Goal: Navigation & Orientation: Locate item on page

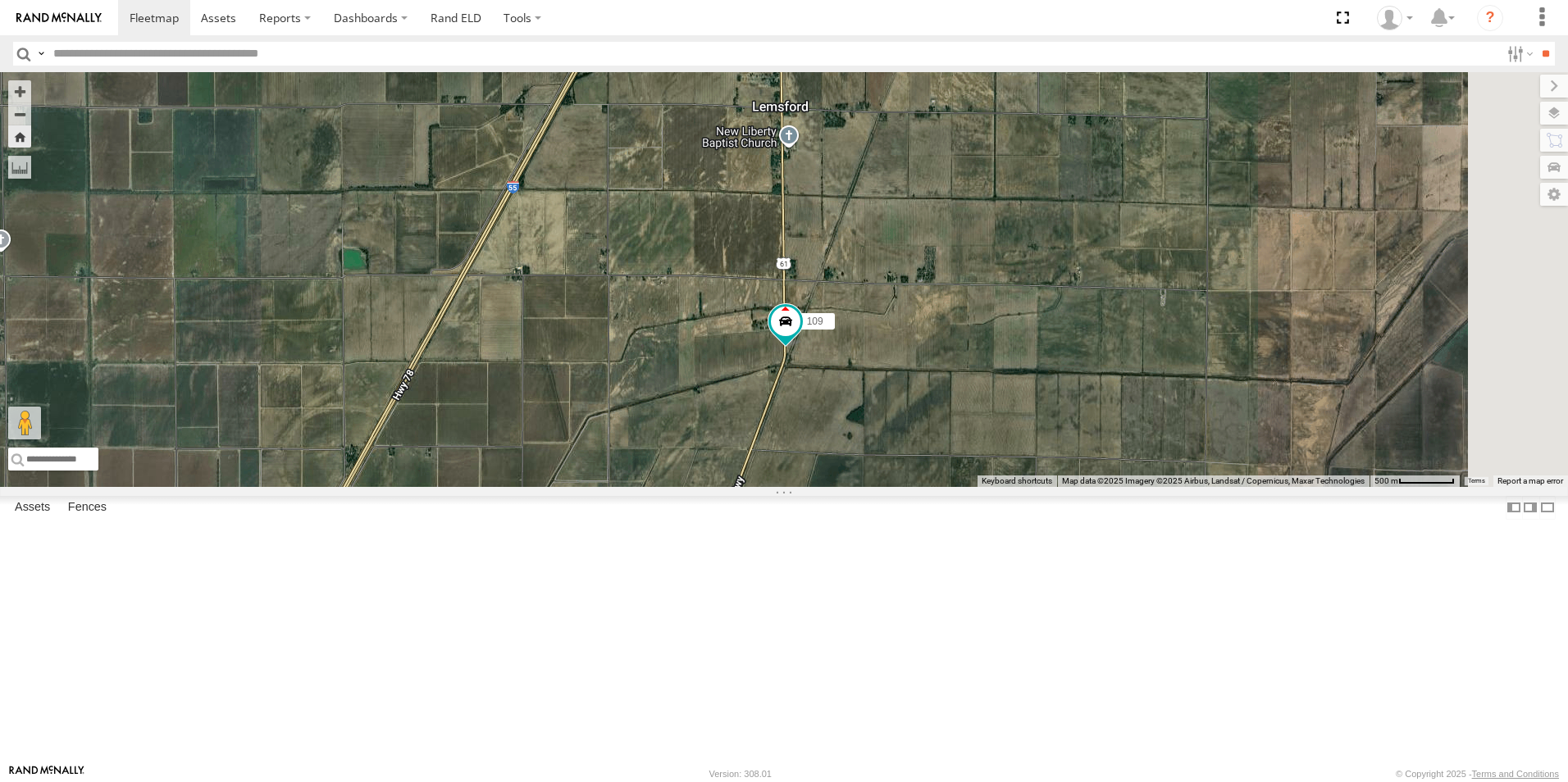
click at [0, 0] on span at bounding box center [0, 0] width 0 height 0
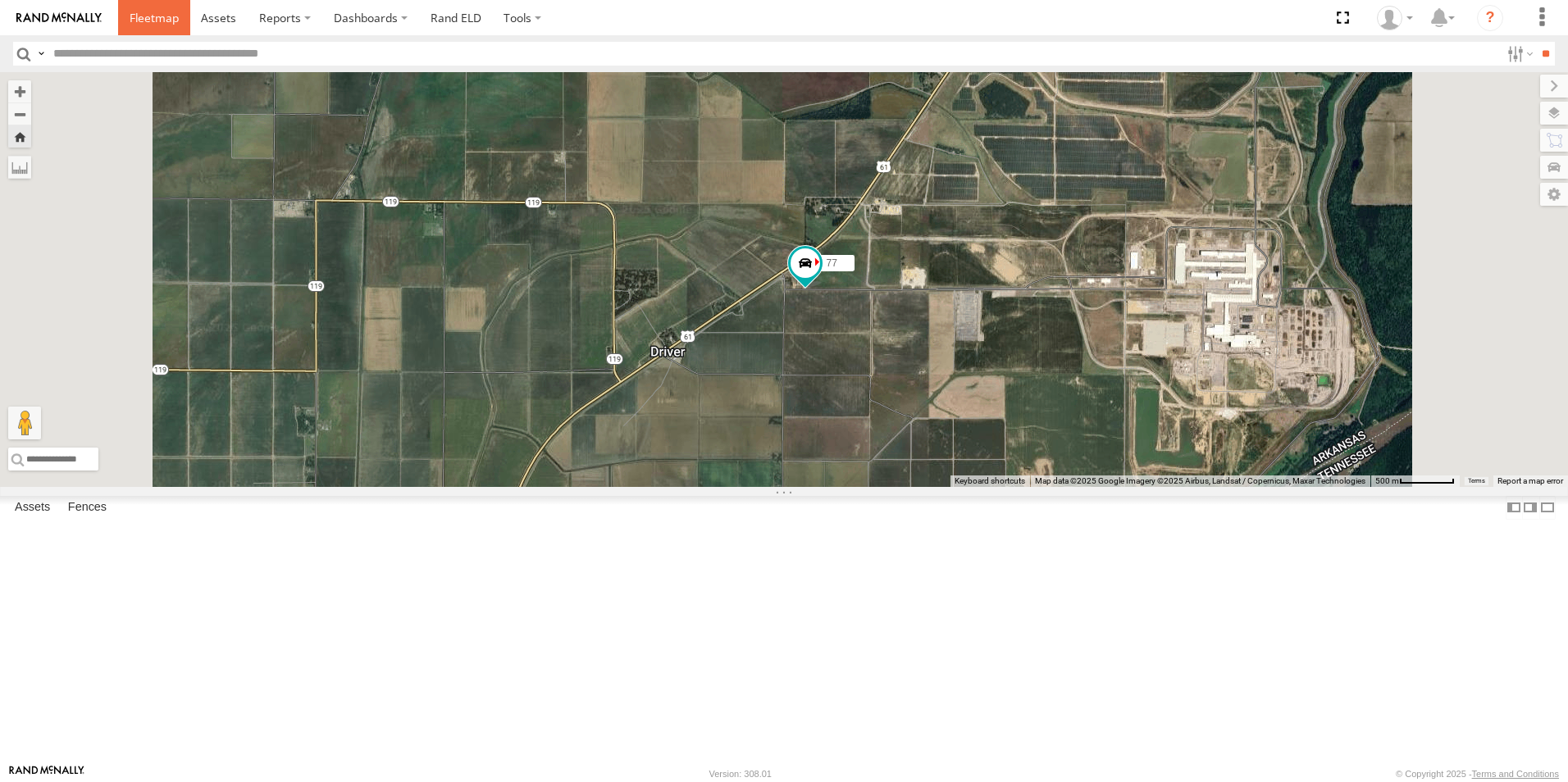
click at [171, 20] on span at bounding box center [154, 17] width 49 height 15
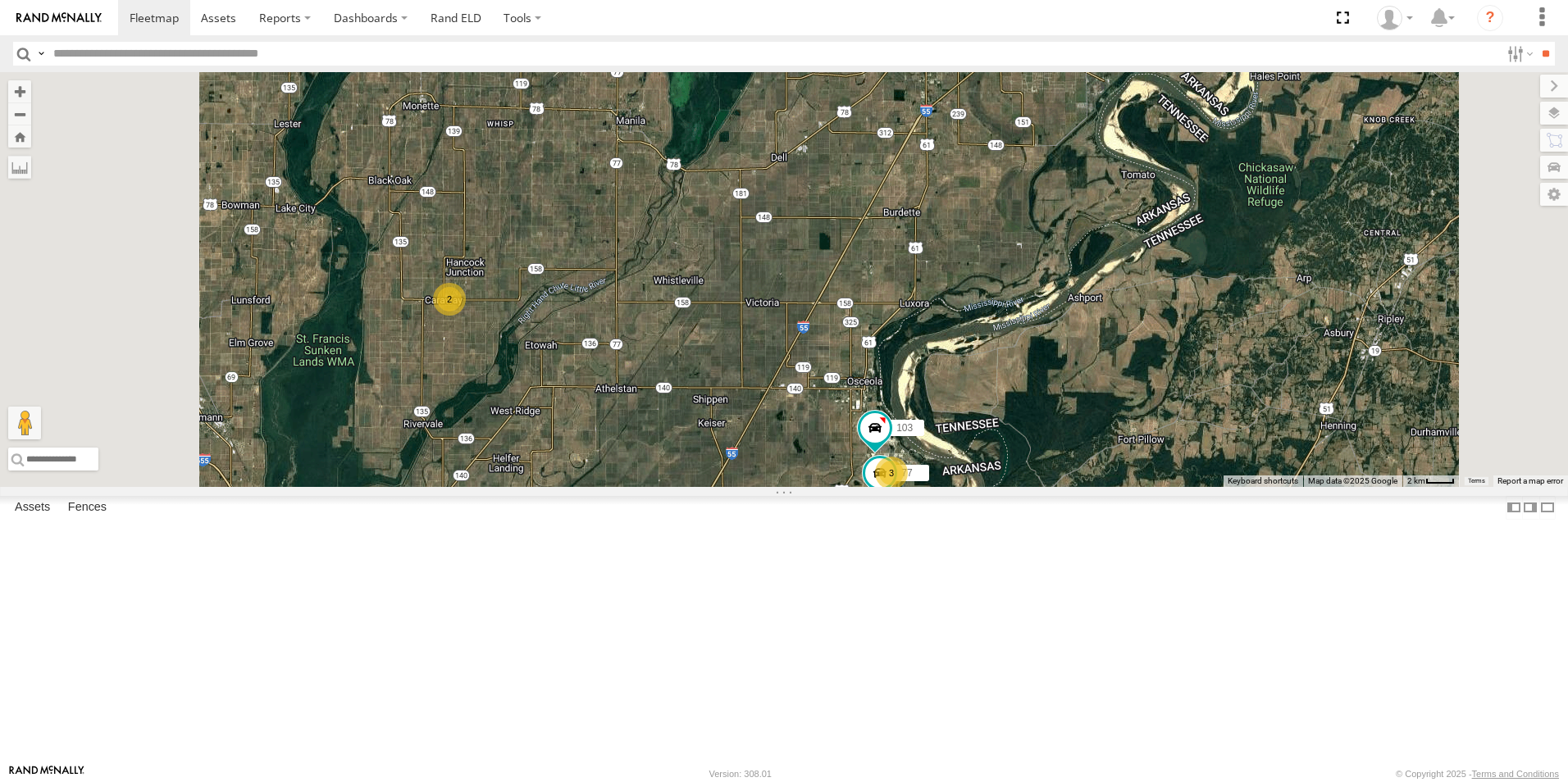
click at [0, 0] on span at bounding box center [0, 0] width 0 height 0
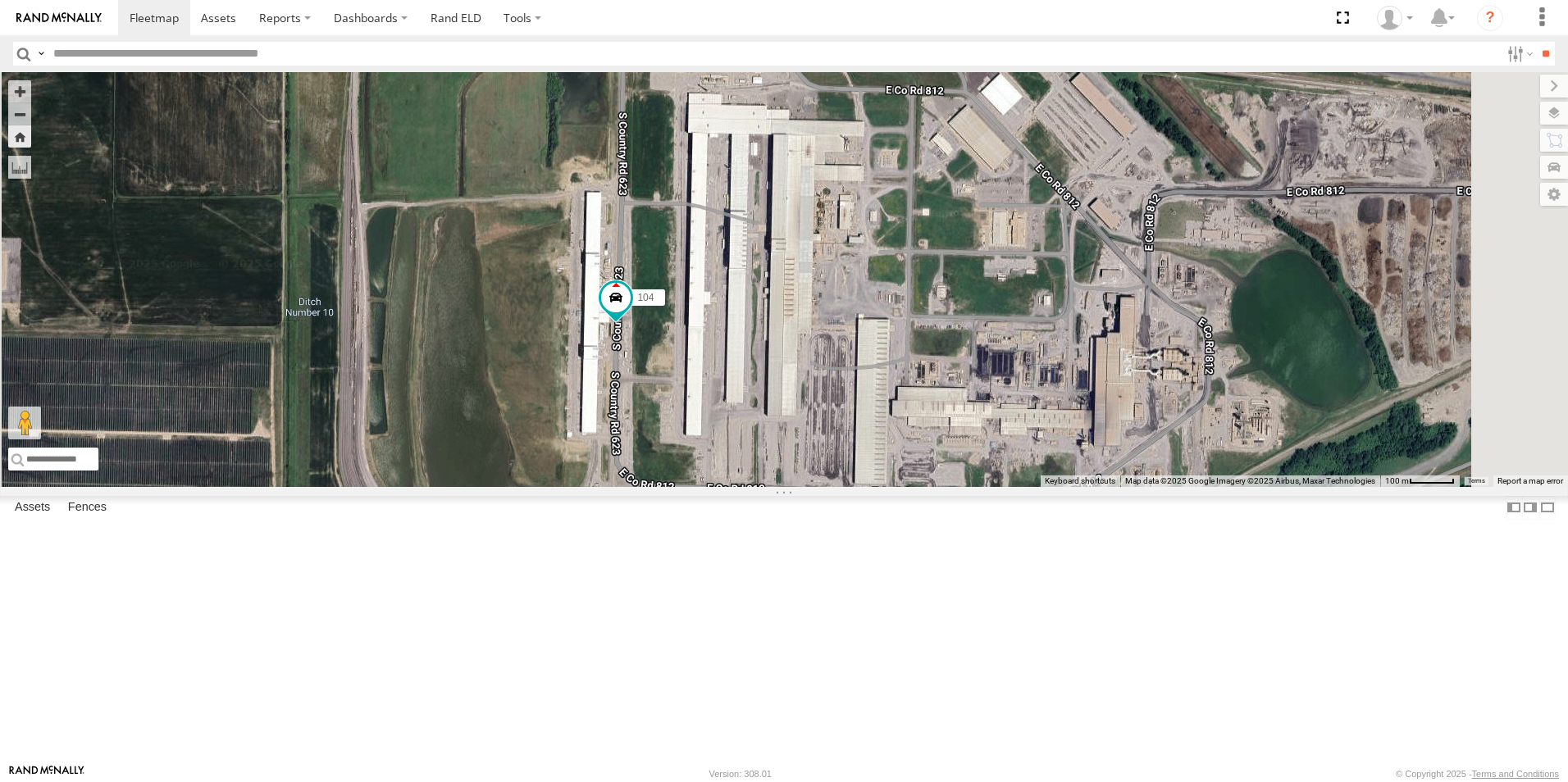
drag, startPoint x: 847, startPoint y: 346, endPoint x: 862, endPoint y: 611, distance: 265.4
click at [862, 487] on div "104" at bounding box center [784, 279] width 1568 height 415
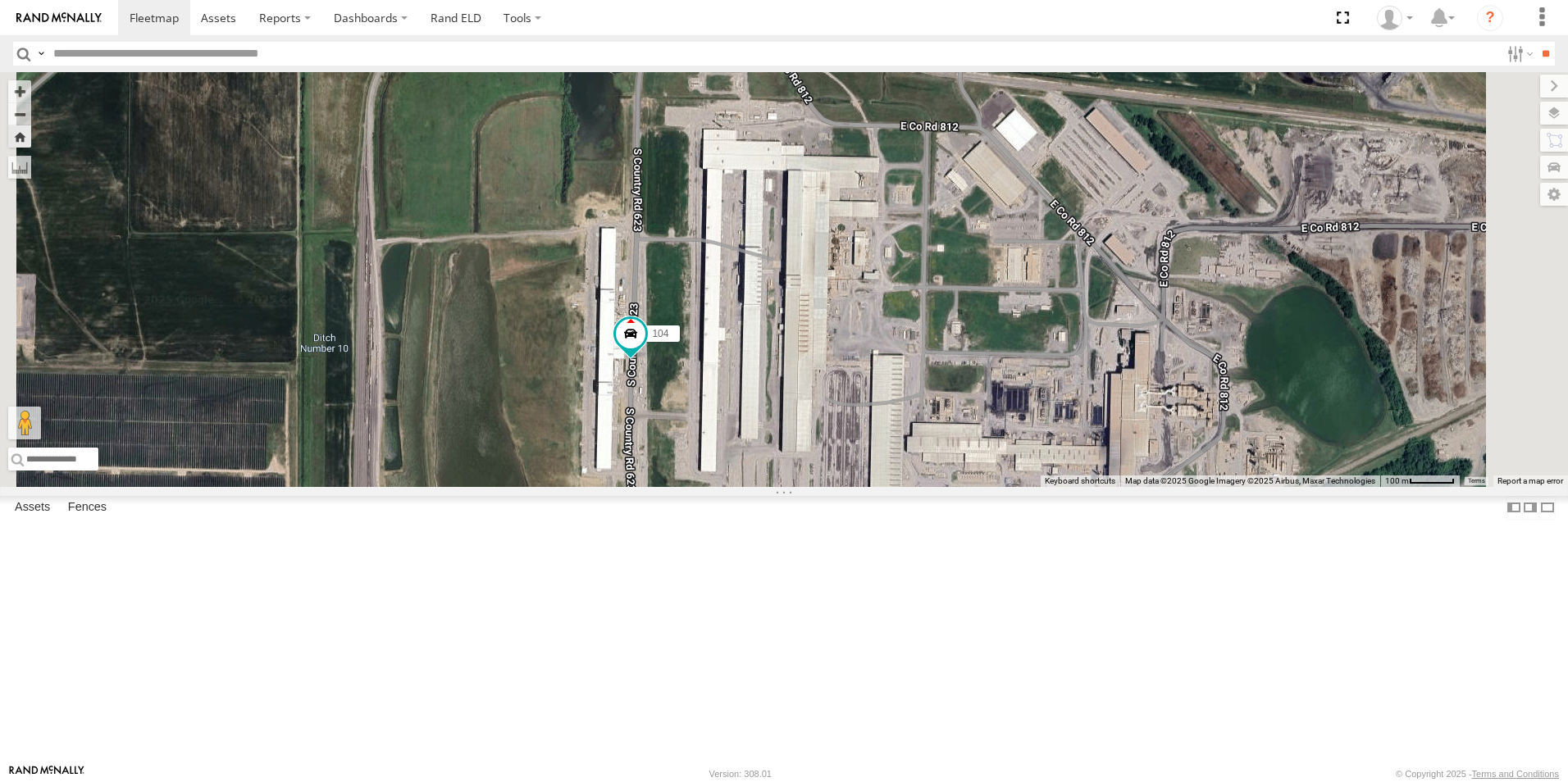
click at [0, 0] on span at bounding box center [0, 0] width 0 height 0
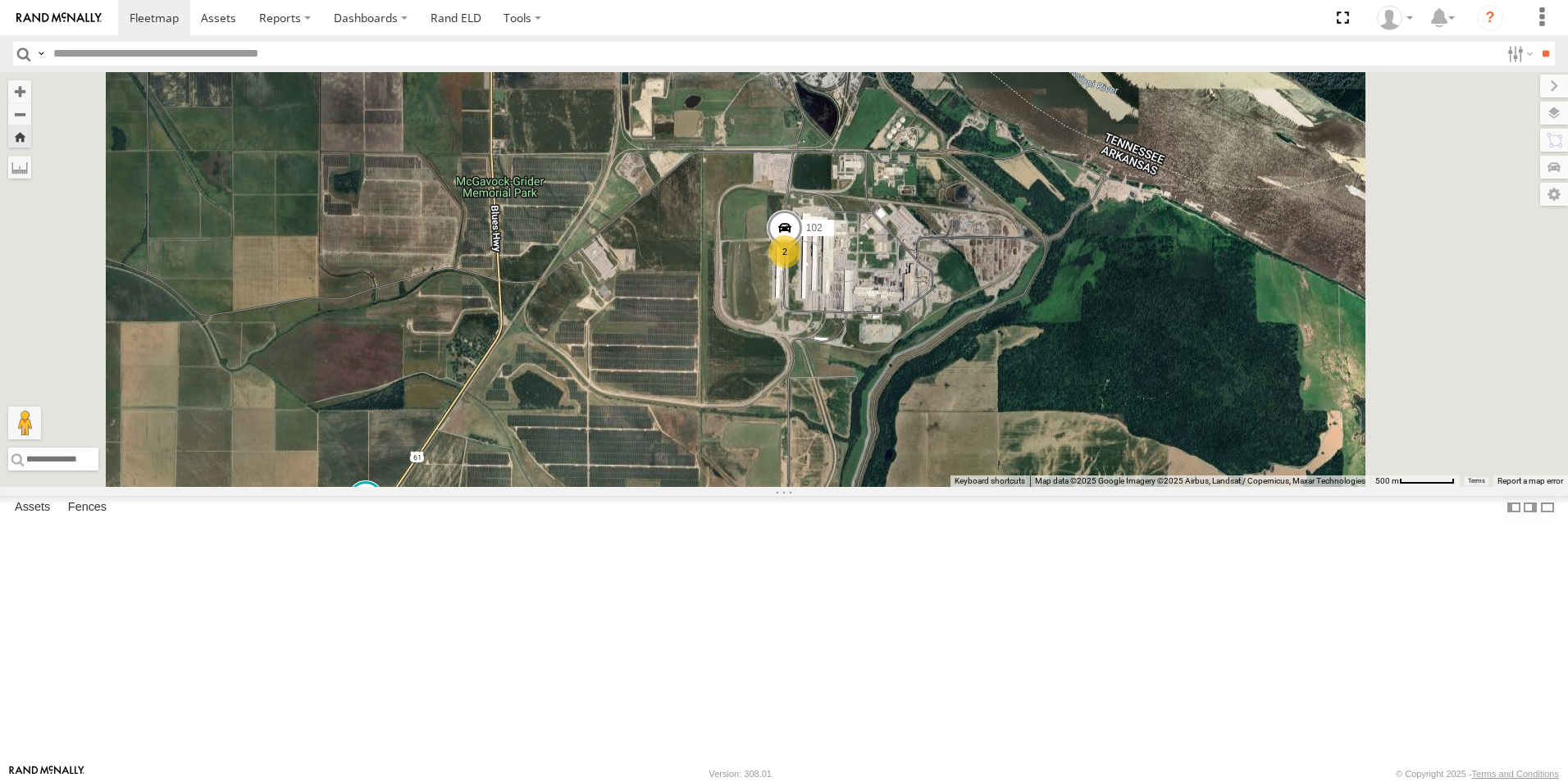
click at [0, 0] on span at bounding box center [0, 0] width 0 height 0
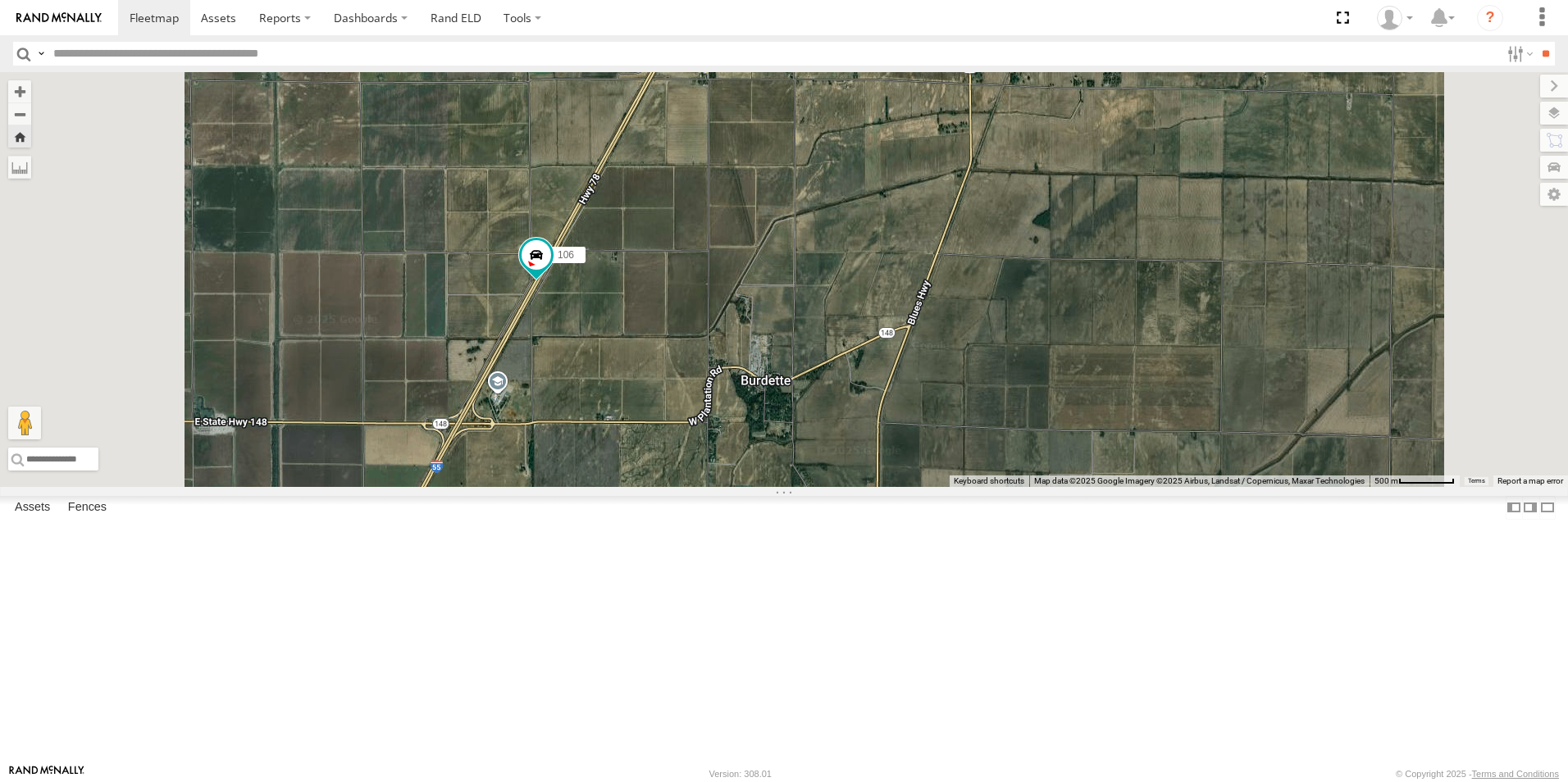
drag, startPoint x: 660, startPoint y: 486, endPoint x: 681, endPoint y: 390, distance: 98.3
click at [681, 390] on div "106" at bounding box center [784, 279] width 1568 height 415
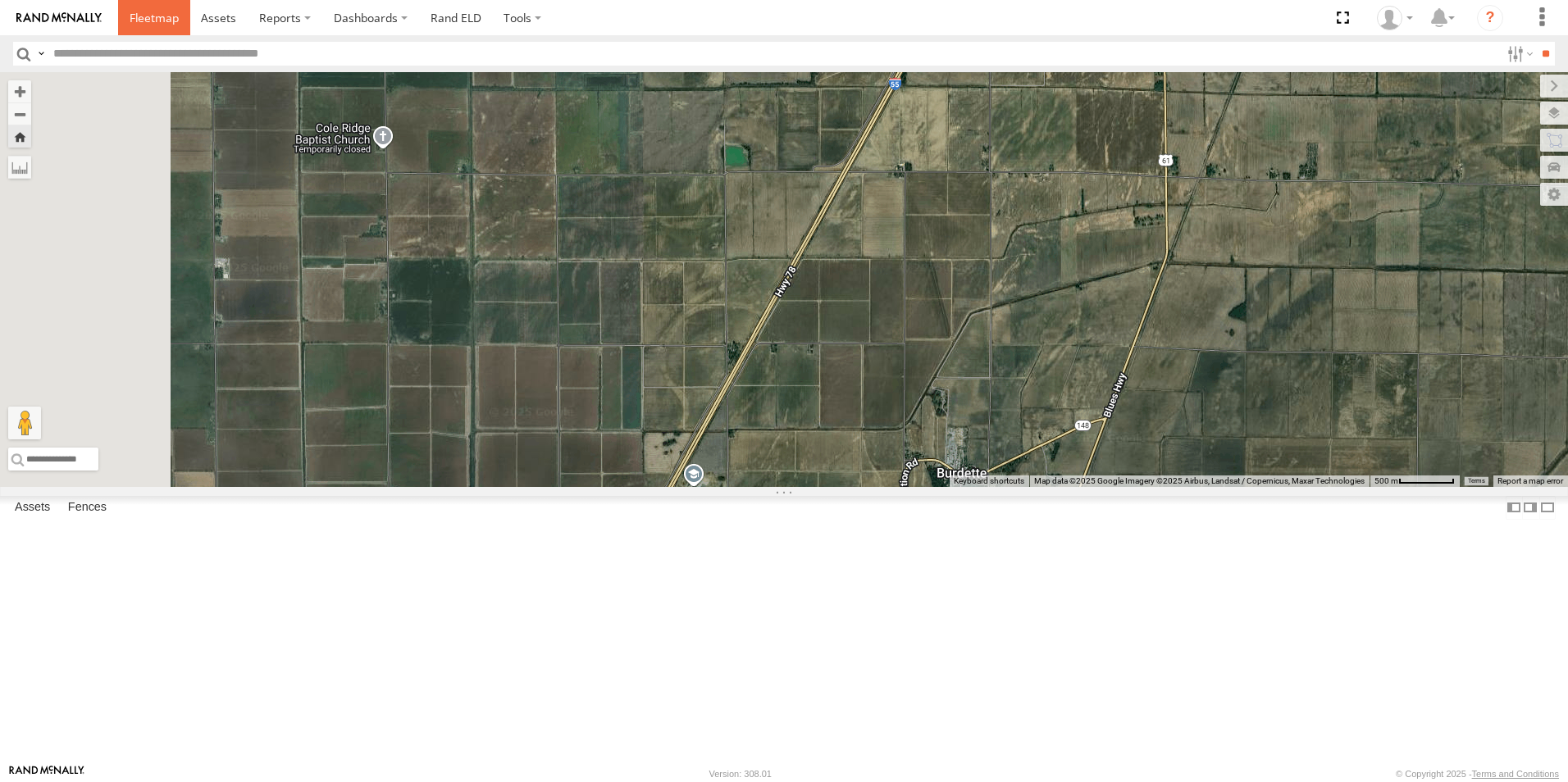
click at [151, 19] on span at bounding box center [154, 17] width 49 height 15
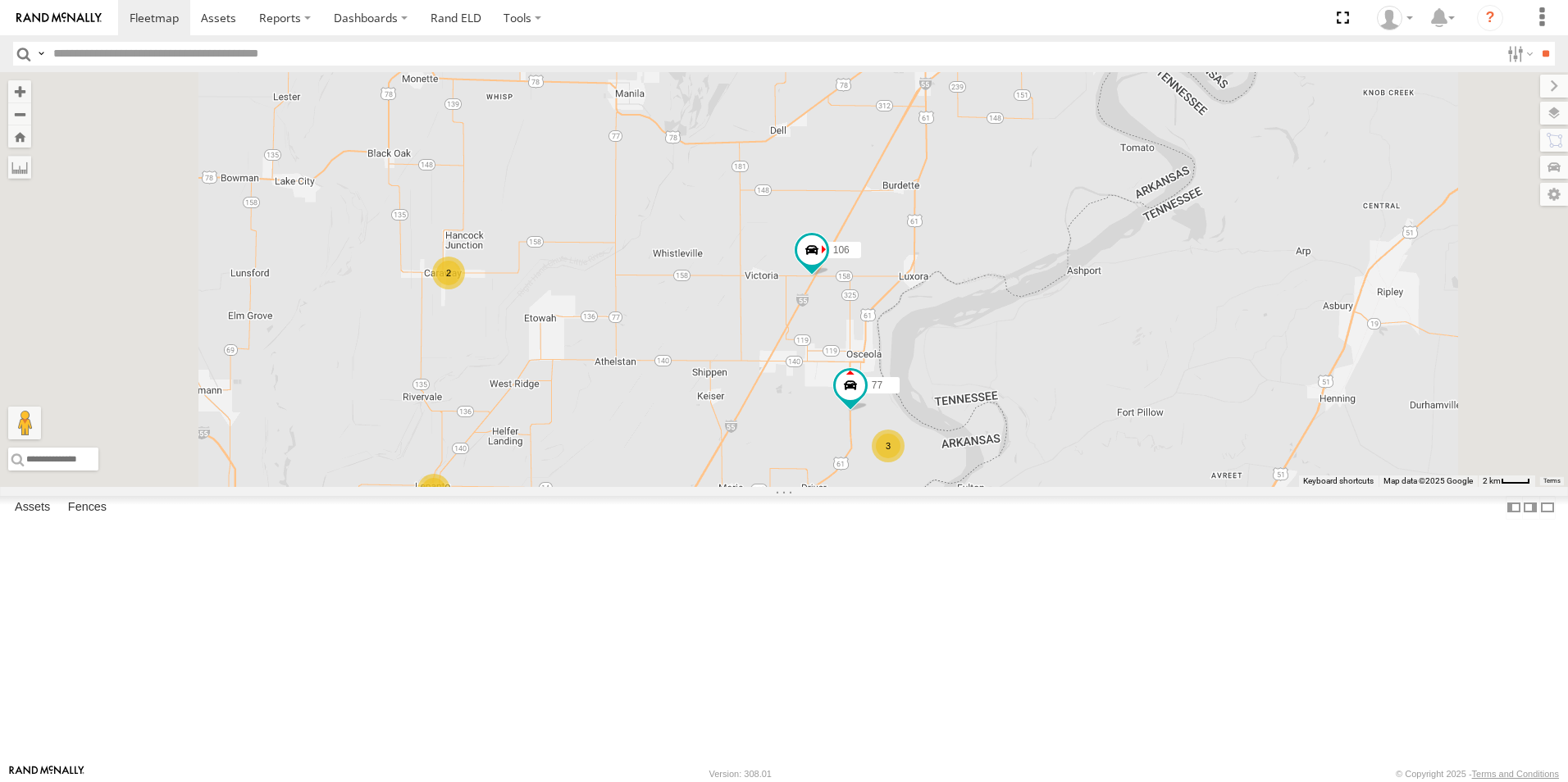
click at [1553, 113] on label at bounding box center [1553, 113] width 28 height 23
click at [0, 0] on span "Basemaps" at bounding box center [0, 0] width 0 height 0
click at [0, 0] on div "Satellite + Roadmap" at bounding box center [0, 0] width 0 height 0
click at [0, 0] on span "Satellite + Roadmap" at bounding box center [0, 0] width 0 height 0
